Goal: Check status: Check status

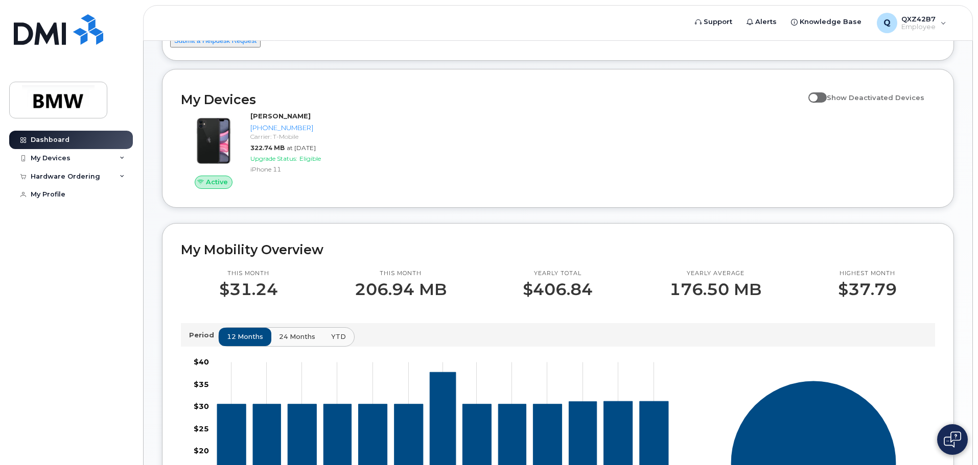
scroll to position [204, 0]
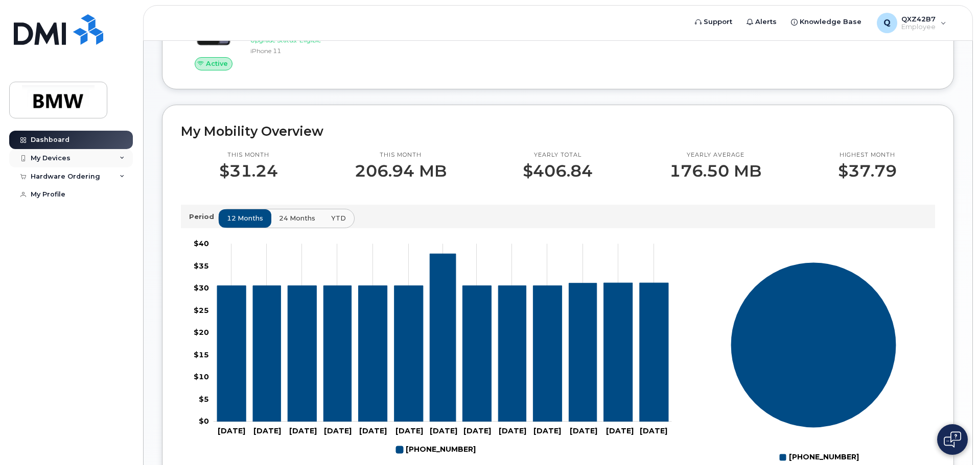
click at [62, 156] on div "My Devices" at bounding box center [51, 158] width 40 height 8
click at [69, 236] on div "Hardware Ordering" at bounding box center [65, 232] width 69 height 8
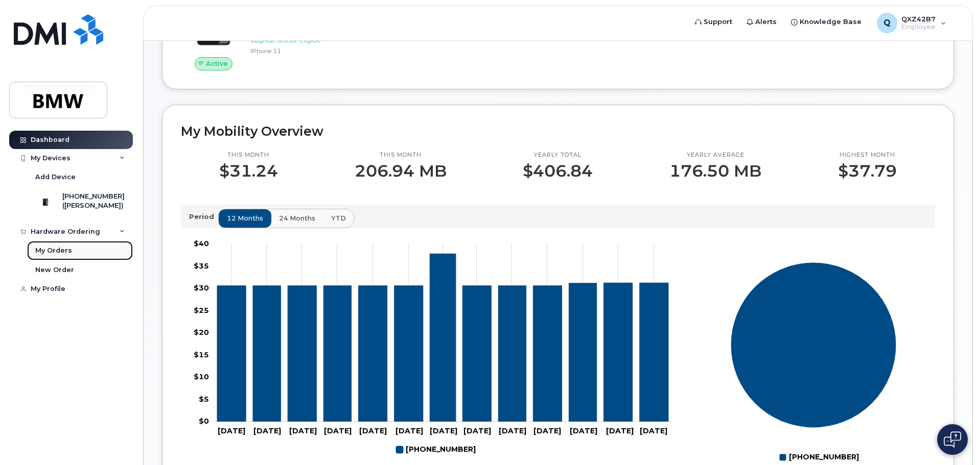
click at [64, 255] on div "My Orders" at bounding box center [53, 250] width 37 height 9
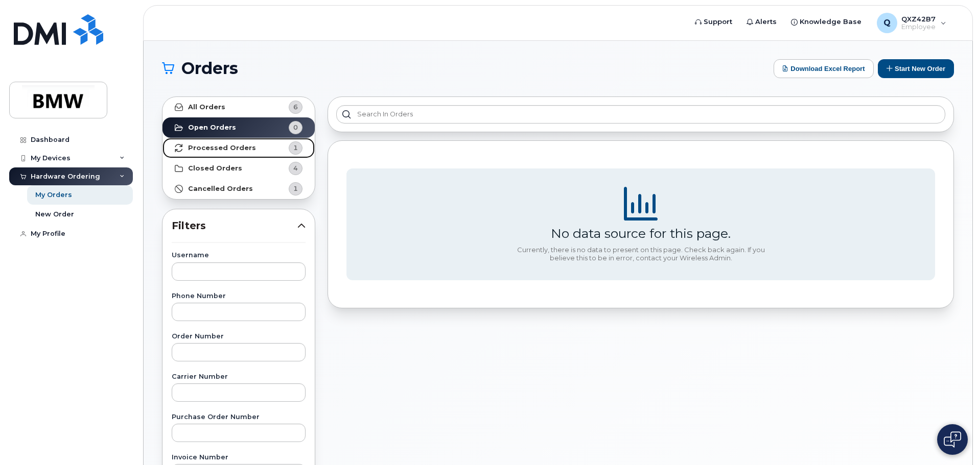
click at [246, 146] on strong "Processed Orders" at bounding box center [222, 148] width 68 height 8
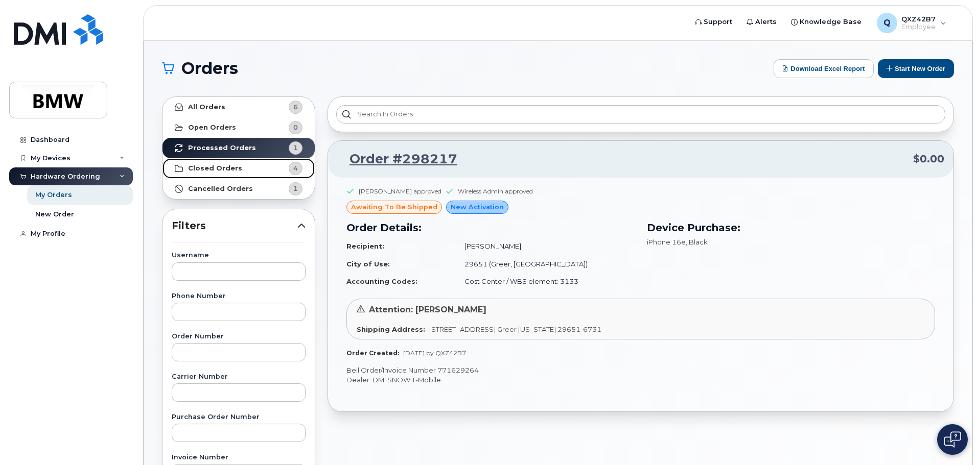
click at [222, 167] on strong "Closed Orders" at bounding box center [215, 169] width 54 height 8
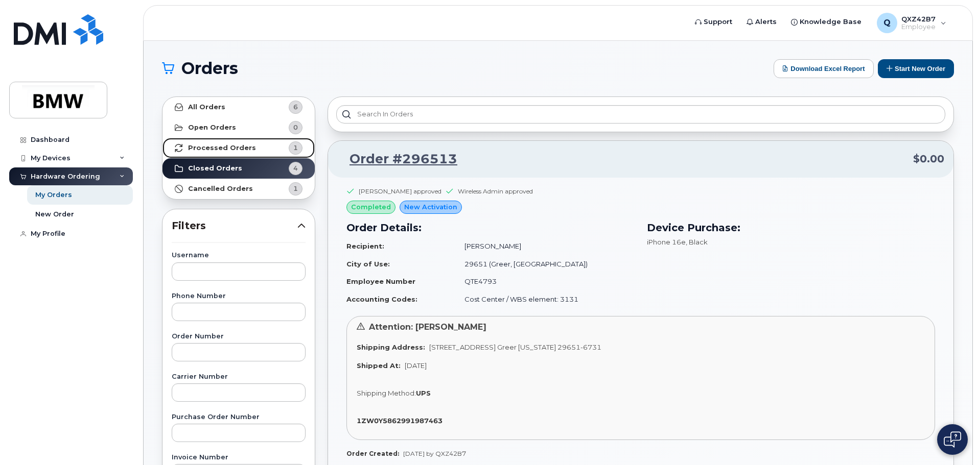
click at [218, 148] on strong "Processed Orders" at bounding box center [222, 148] width 68 height 8
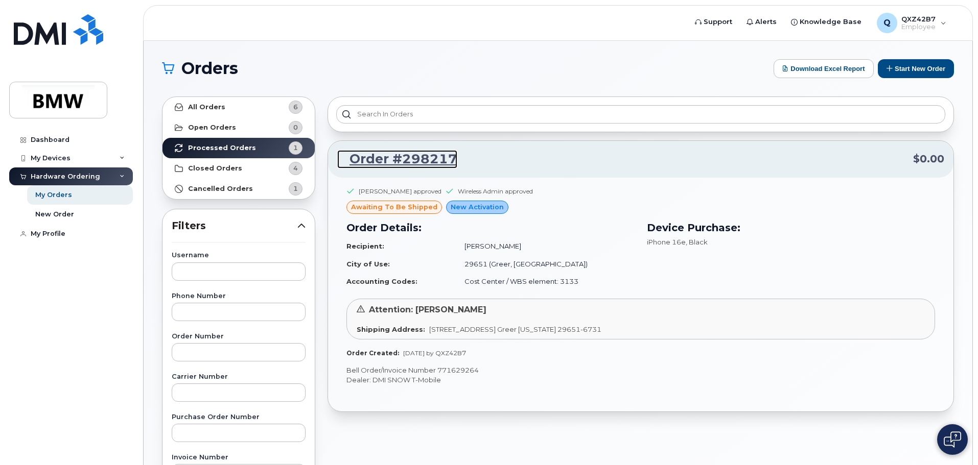
click at [424, 160] on link "Order #298217" at bounding box center [397, 159] width 120 height 18
